Goal: Task Accomplishment & Management: Manage account settings

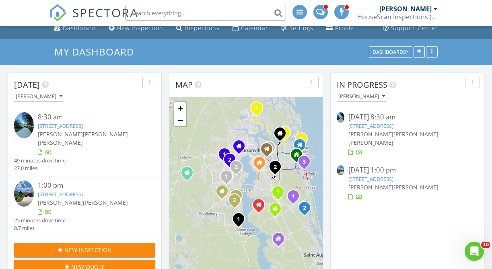
scroll to position [10, 0]
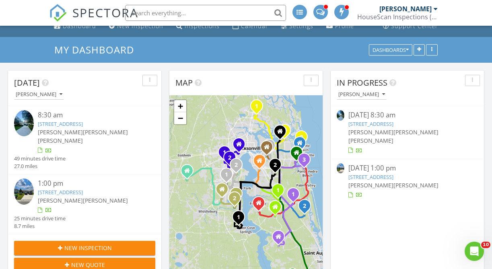
click at [76, 189] on link "5448 Integrity Wy, Jacksonville, FL 32244" at bounding box center [60, 192] width 45 height 7
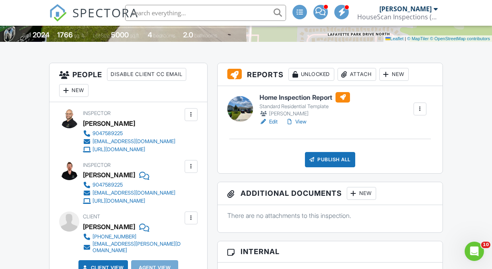
click at [304, 124] on link "View" at bounding box center [296, 122] width 21 height 8
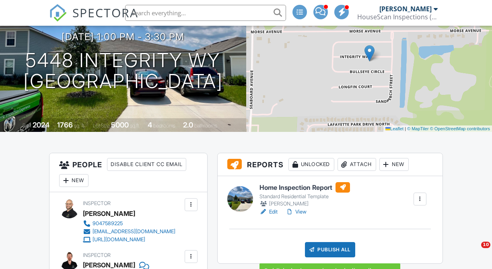
click at [328, 248] on div "Publish All" at bounding box center [330, 249] width 50 height 15
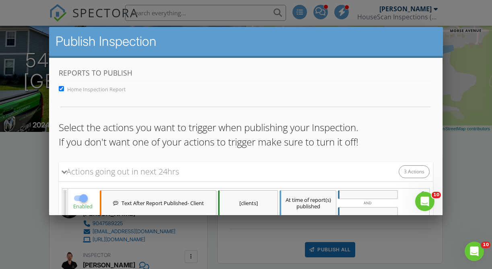
scroll to position [178, 0]
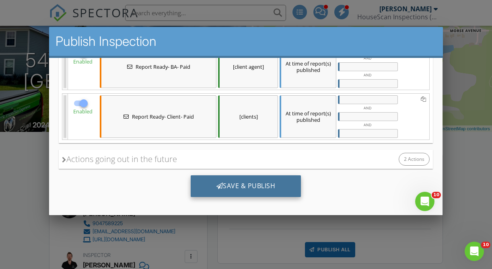
click at [268, 183] on div "Save & Publish" at bounding box center [246, 186] width 111 height 22
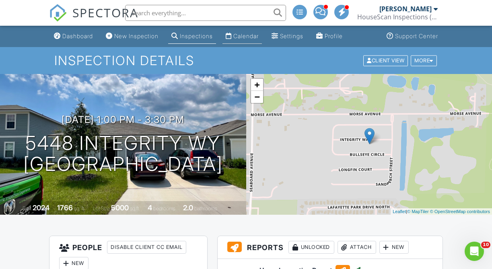
click at [248, 36] on div "Calendar" at bounding box center [245, 36] width 25 height 7
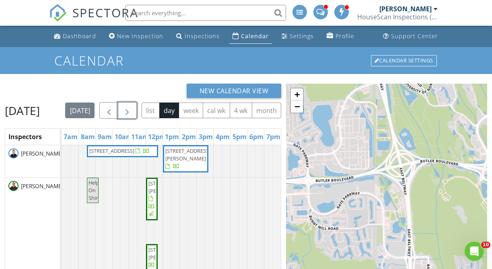
click at [132, 114] on span "button" at bounding box center [127, 111] width 10 height 10
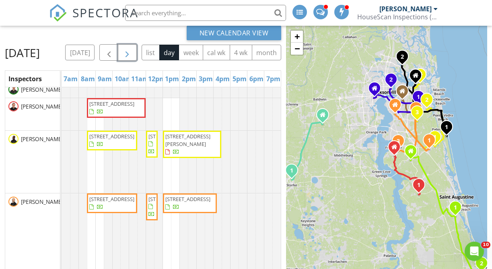
scroll to position [23, 0]
click at [132, 52] on span "button" at bounding box center [127, 53] width 10 height 10
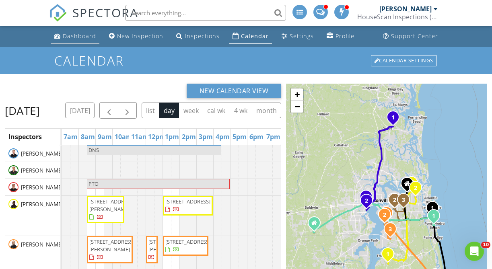
click at [78, 35] on div "Dashboard" at bounding box center [79, 36] width 33 height 8
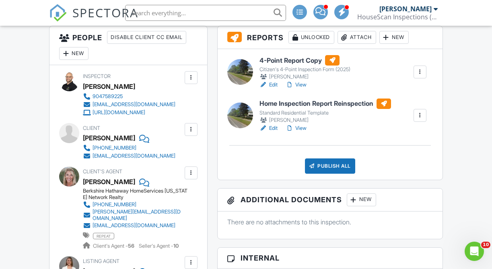
scroll to position [201, 0]
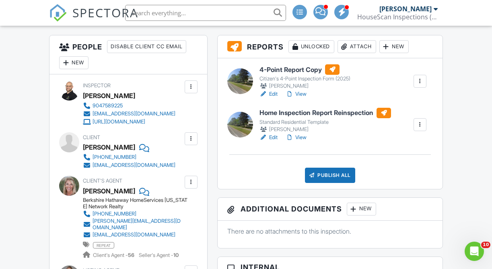
click at [304, 138] on link "View" at bounding box center [296, 138] width 21 height 8
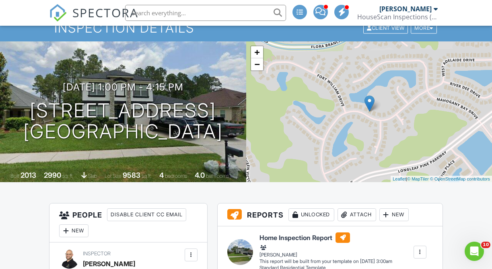
scroll to position [31, 0]
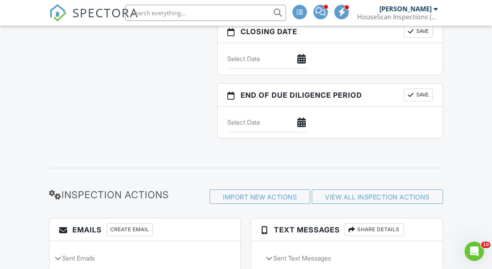
scroll to position [1145, 0]
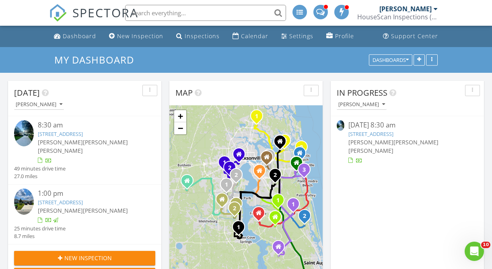
click at [82, 137] on link "[STREET_ADDRESS]" at bounding box center [60, 133] width 45 height 7
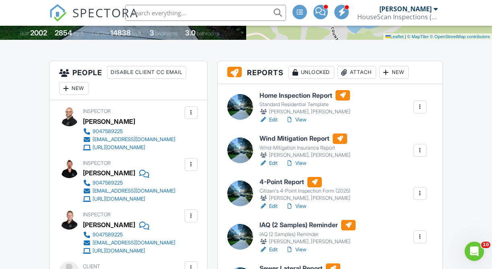
scroll to position [176, 0]
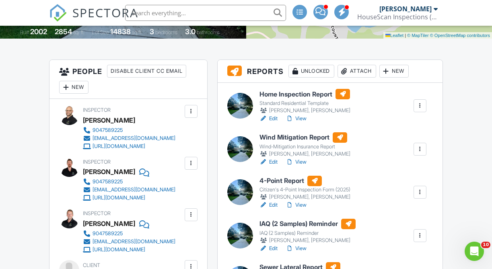
click at [303, 202] on link "View" at bounding box center [296, 205] width 21 height 8
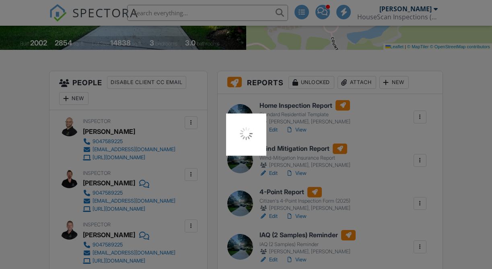
scroll to position [176, 0]
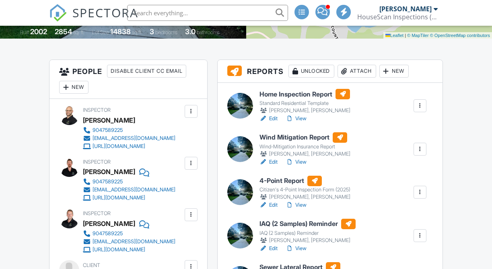
click at [300, 116] on link "View" at bounding box center [296, 119] width 21 height 8
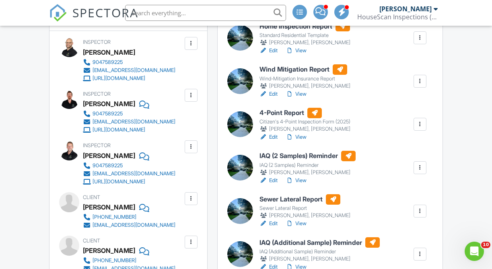
click at [302, 225] on link "View" at bounding box center [296, 224] width 21 height 8
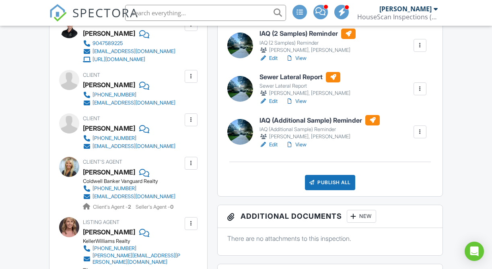
scroll to position [371, 0]
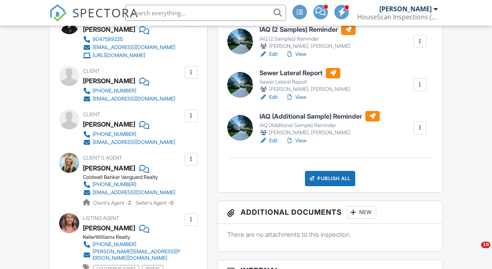
click at [421, 132] on div at bounding box center [420, 128] width 13 height 13
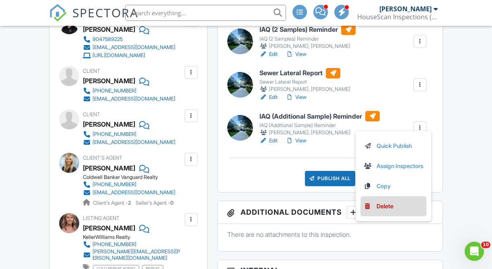
click at [384, 208] on div "Delete" at bounding box center [385, 206] width 17 height 9
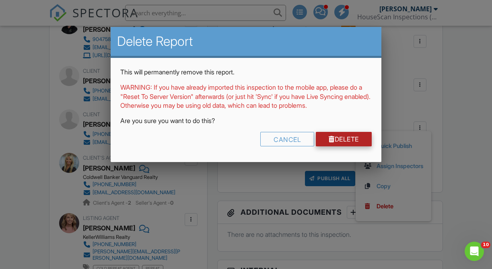
click at [334, 146] on link "Delete" at bounding box center [344, 139] width 56 height 14
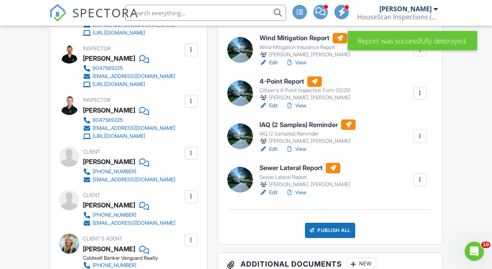
click at [421, 180] on div at bounding box center [420, 180] width 8 height 8
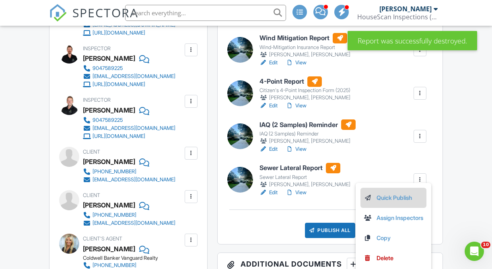
scroll to position [305, 0]
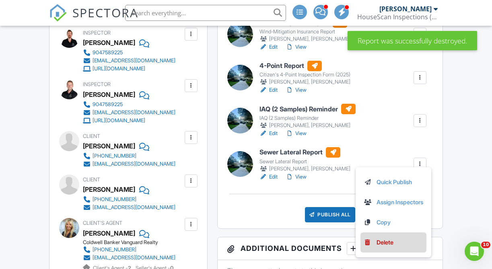
click at [378, 247] on li "Delete" at bounding box center [394, 243] width 66 height 20
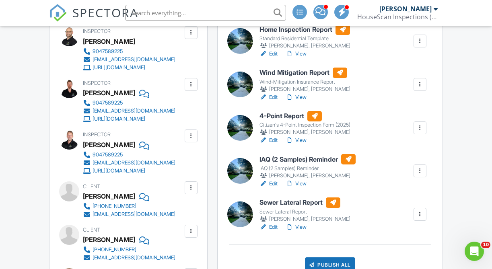
click at [419, 173] on div at bounding box center [420, 171] width 8 height 8
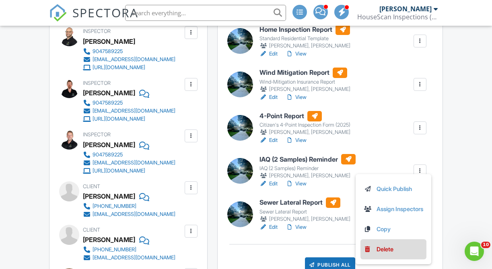
click at [383, 250] on div "Delete" at bounding box center [385, 249] width 17 height 9
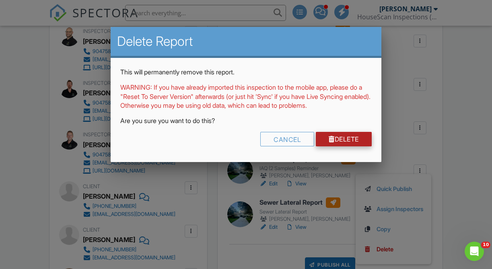
click at [340, 146] on link "Delete" at bounding box center [344, 139] width 56 height 14
